Goal: Check status

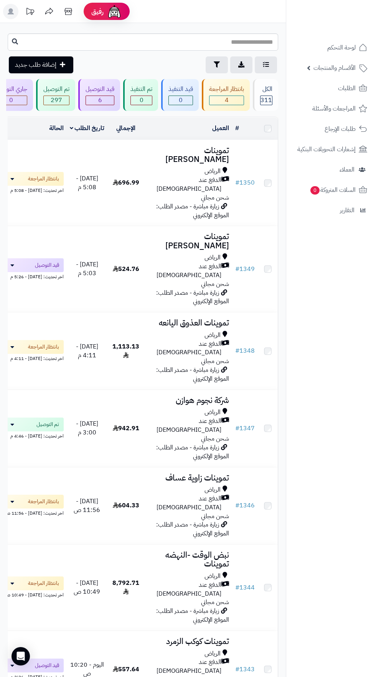
scroll to position [264, 0]
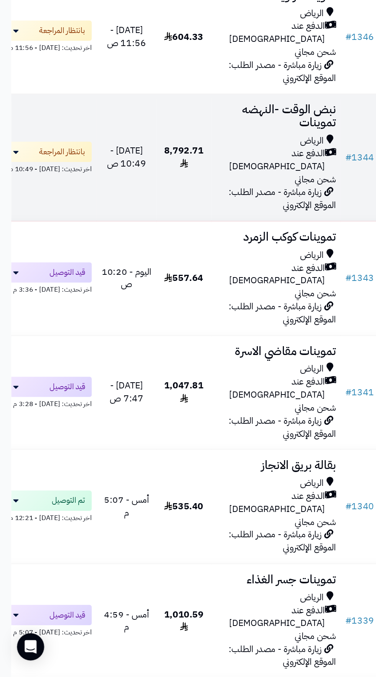
click at [143, 282] on td "8,792.71" at bounding box center [124, 325] width 37 height 86
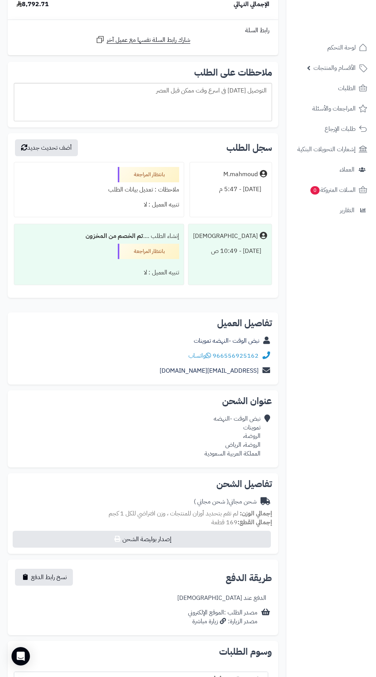
click at [276, 494] on div "تفاصيل الشحن [PERSON_NAME] ( شحن مجاني ) إجمالي الوزن: لم تقم بتحديد أوزان للمن…" at bounding box center [143, 513] width 270 height 81
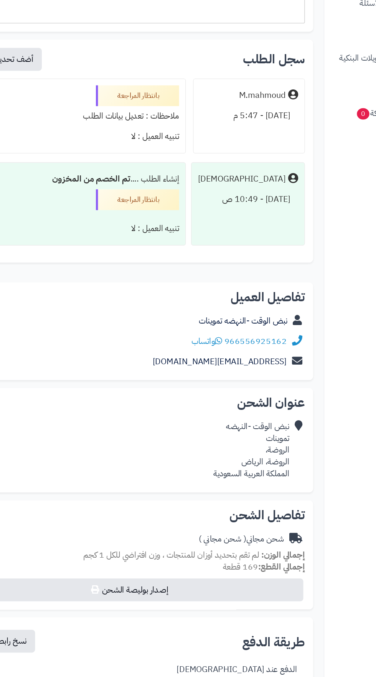
scroll to position [5802, 0]
